Goal: Task Accomplishment & Management: Manage account settings

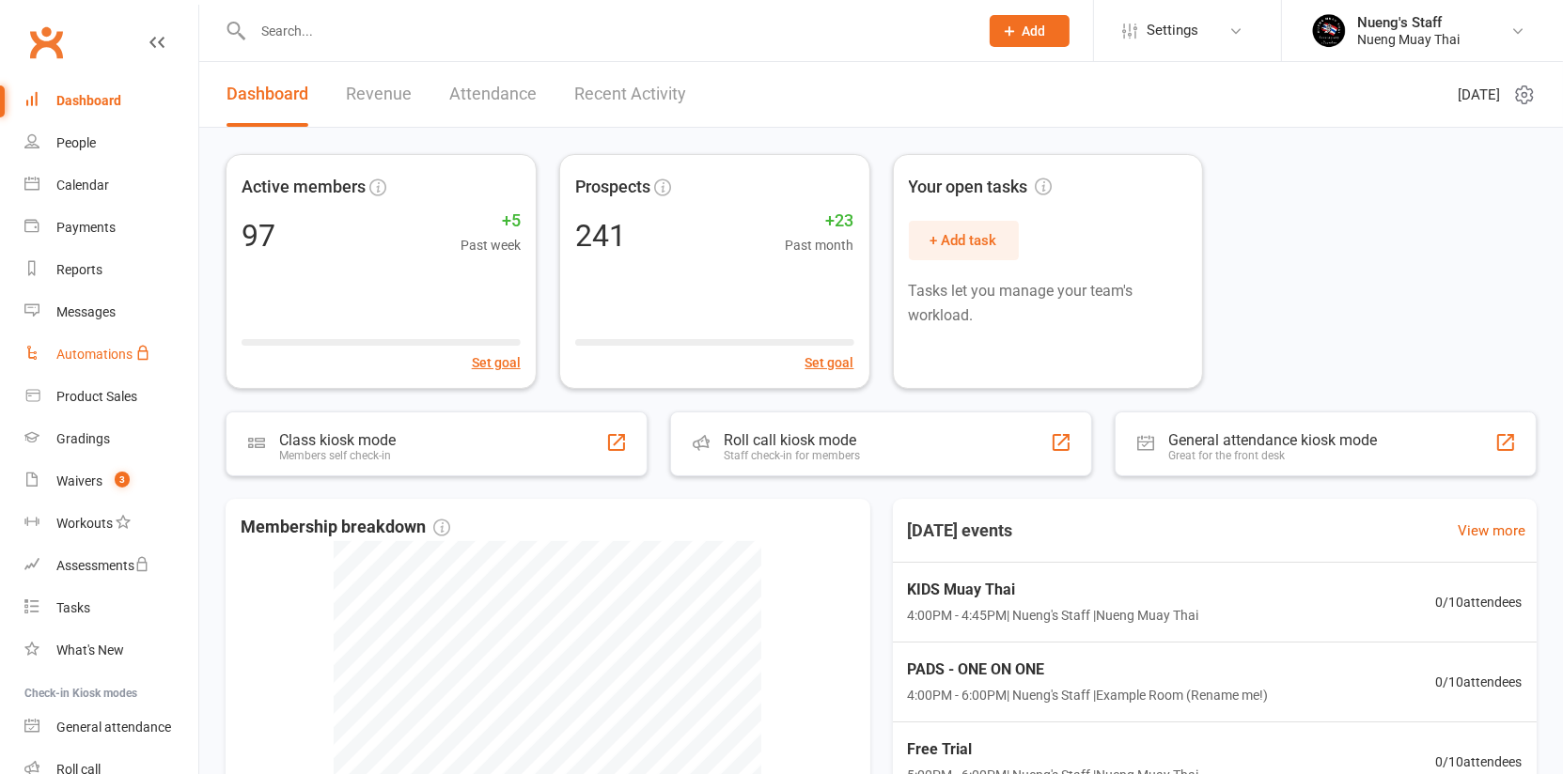
click at [84, 356] on div "Automations" at bounding box center [94, 354] width 76 height 15
